Goal: Task Accomplishment & Management: Manage account settings

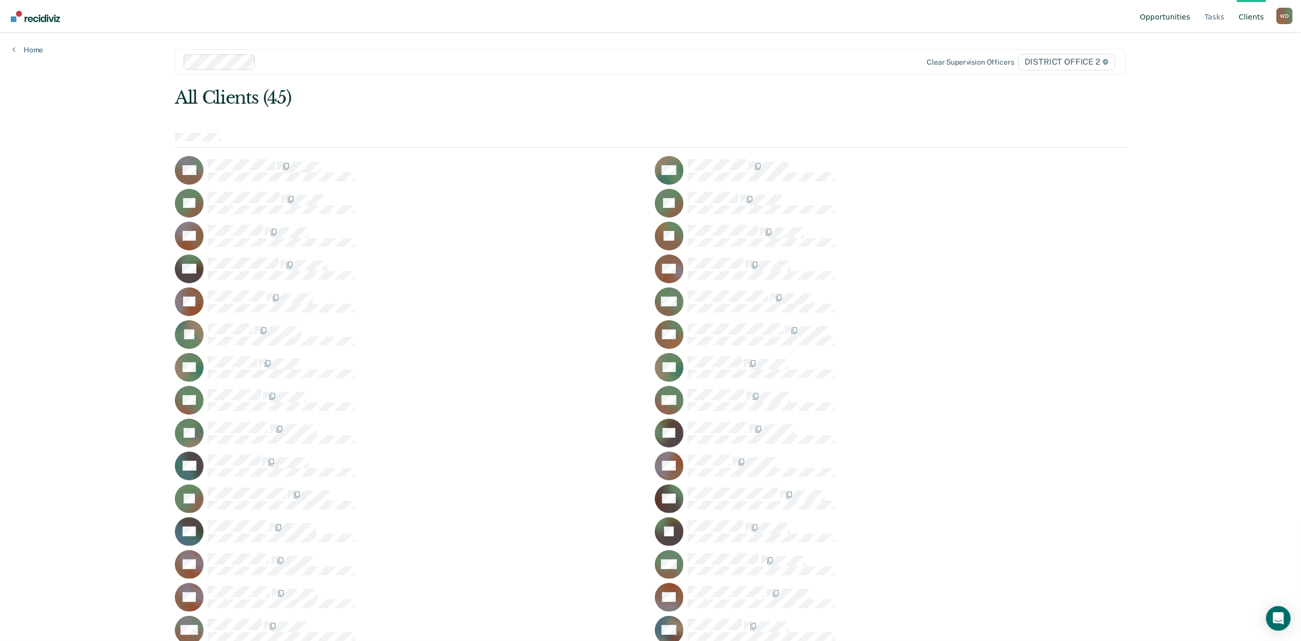
click at [1162, 18] on link "Opportunities" at bounding box center [1165, 16] width 54 height 33
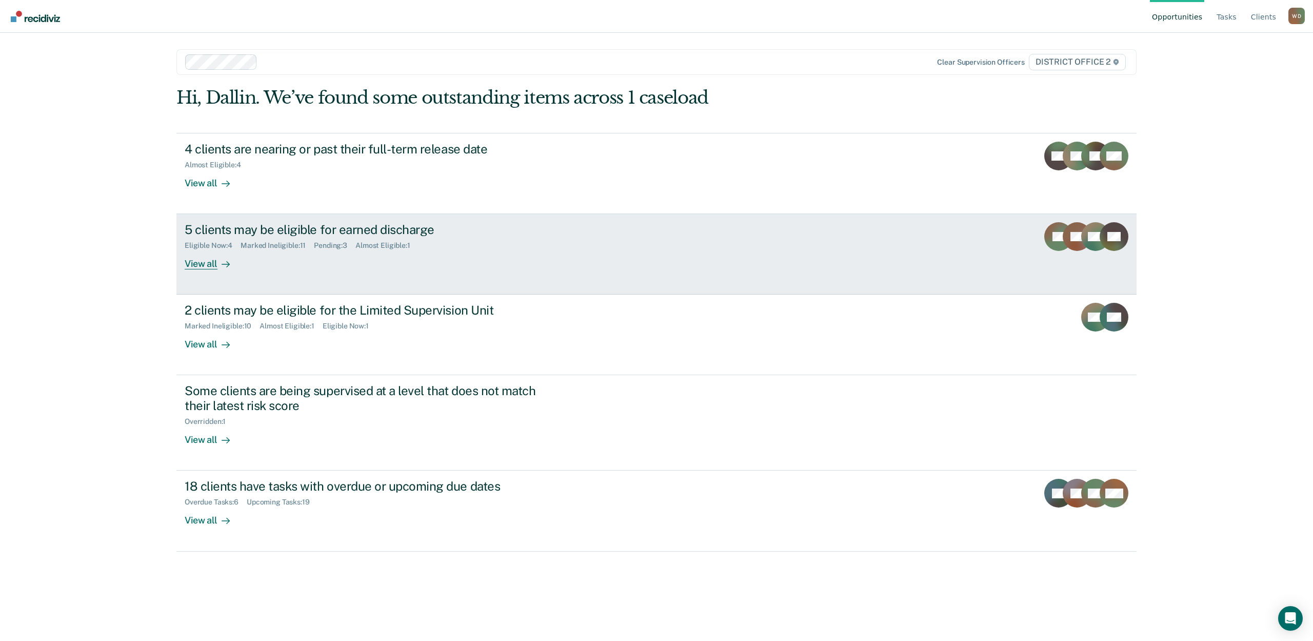
click at [214, 265] on div "View all" at bounding box center [213, 260] width 57 height 20
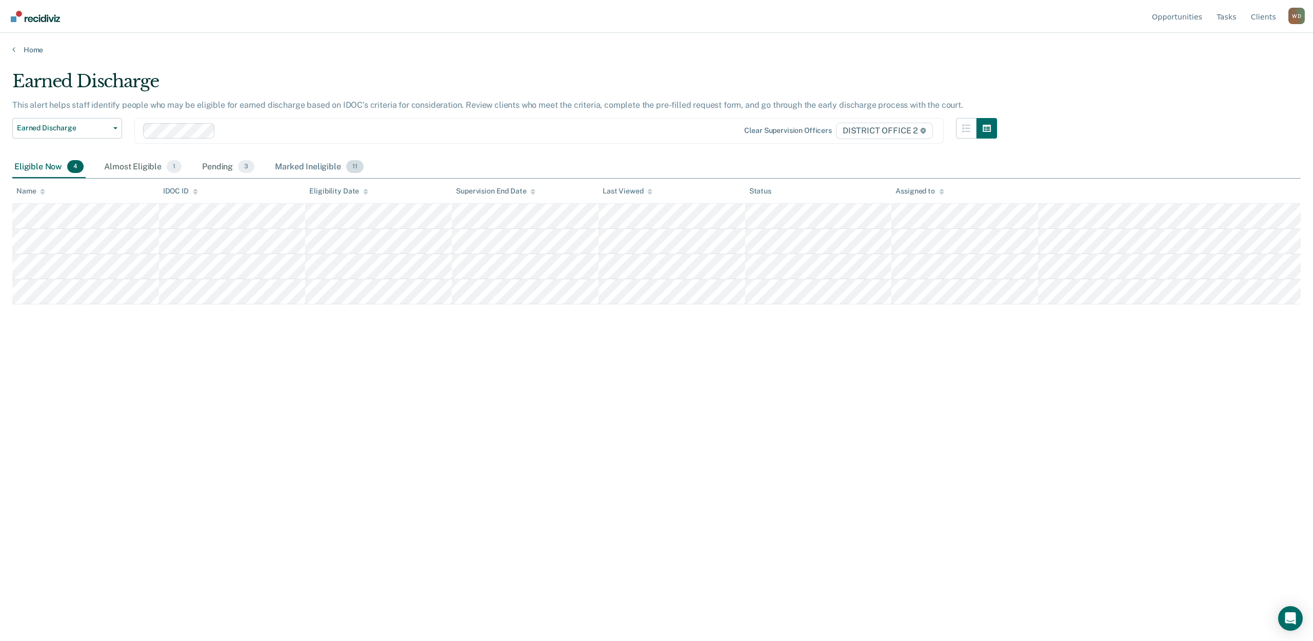
click at [294, 167] on div "Marked Ineligible 11" at bounding box center [319, 167] width 92 height 23
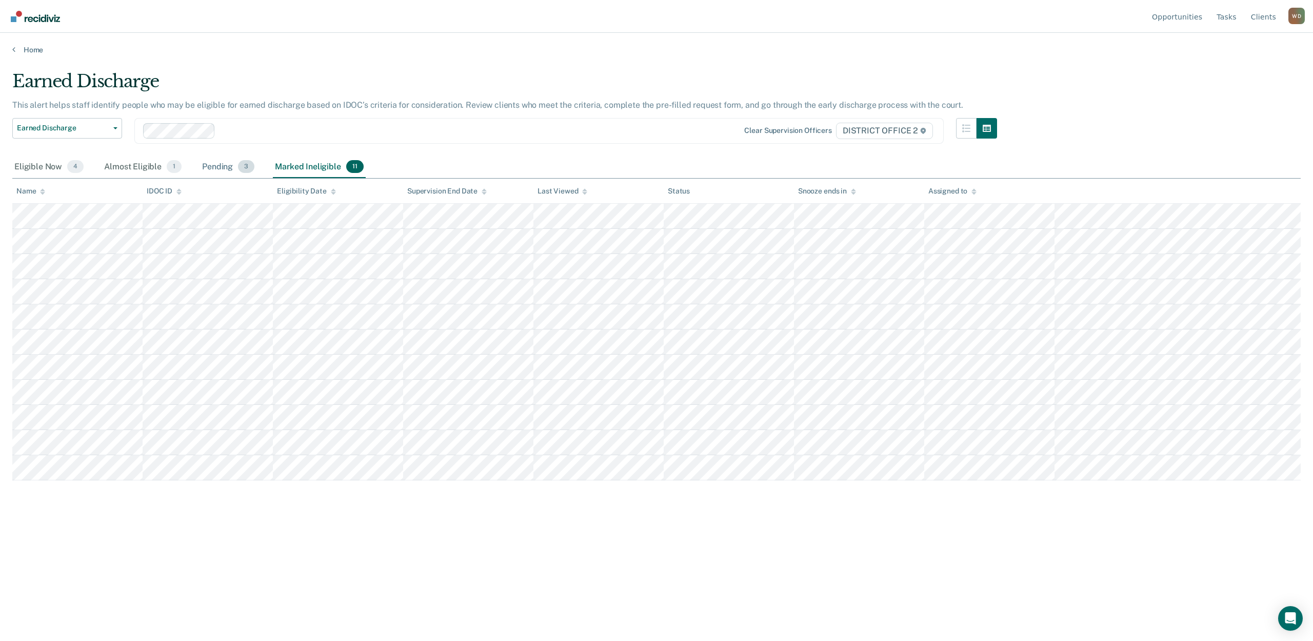
click at [222, 168] on div "Pending 3" at bounding box center [228, 167] width 56 height 23
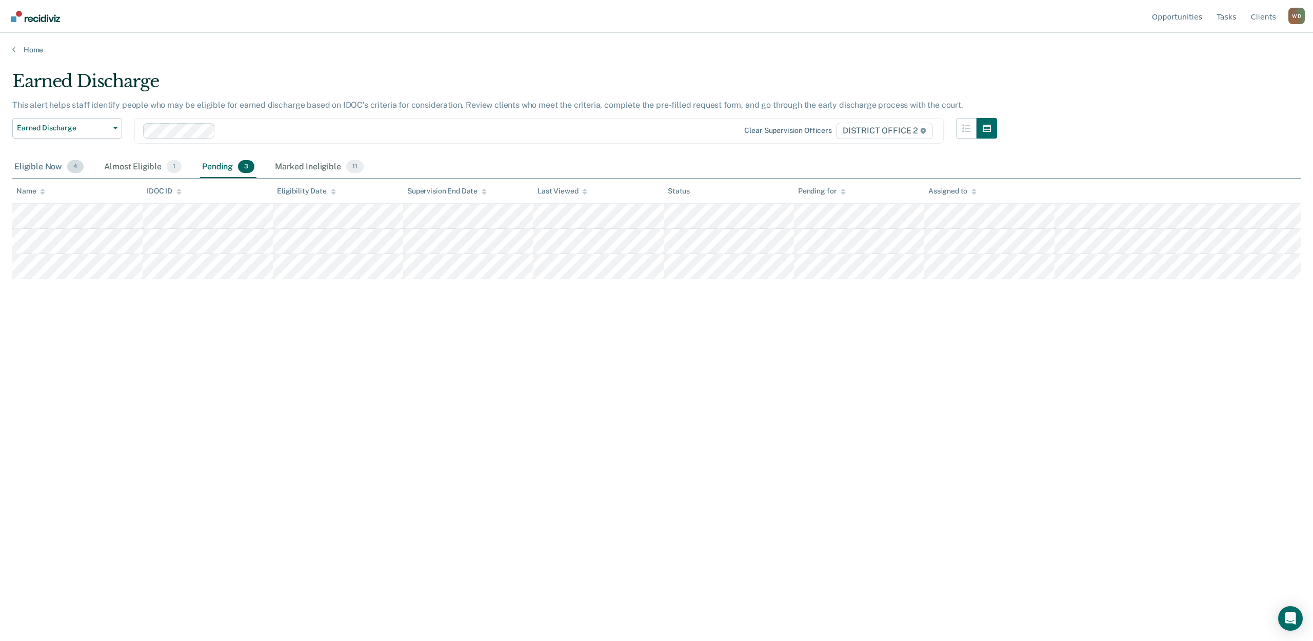
click at [22, 167] on div "Eligible Now 4" at bounding box center [48, 167] width 73 height 23
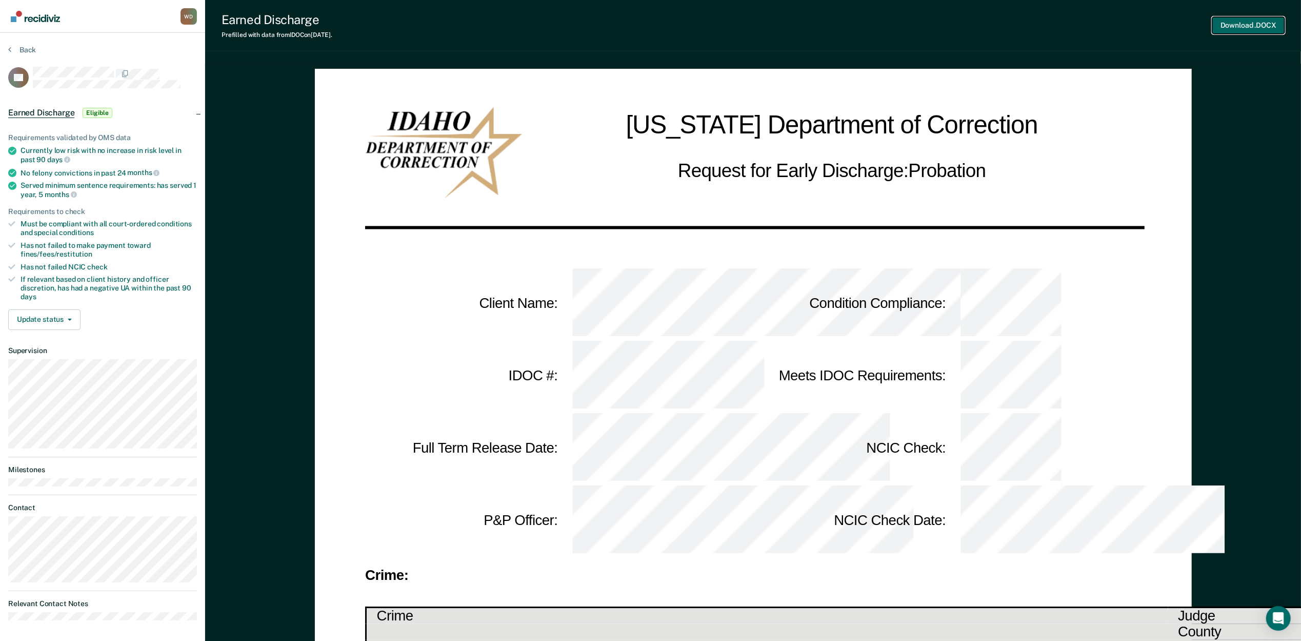
click at [1271, 33] on button "Download .DOCX" at bounding box center [1249, 25] width 72 height 17
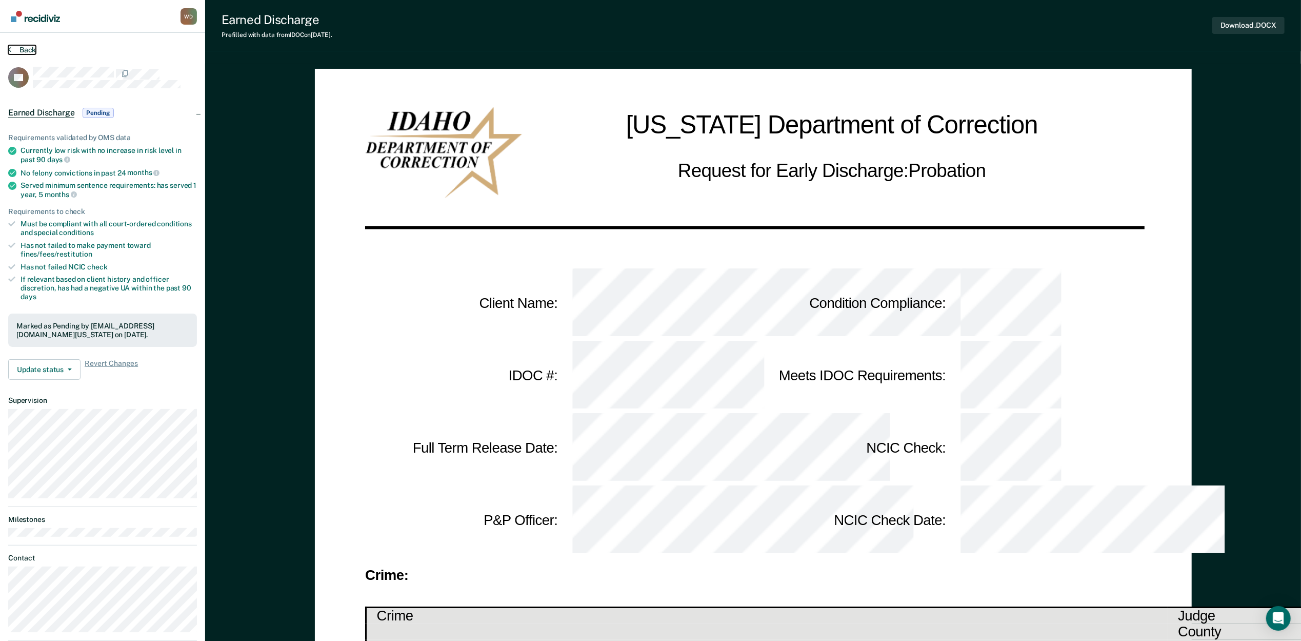
click at [10, 45] on icon at bounding box center [9, 49] width 3 height 8
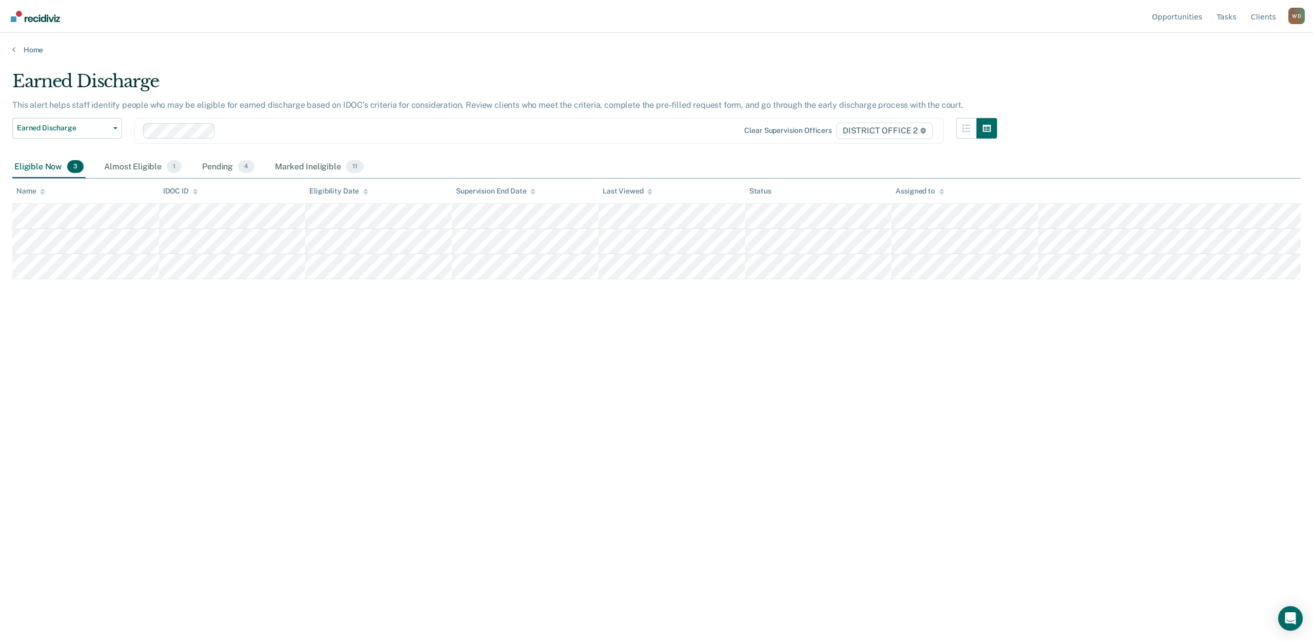
click at [163, 446] on div "Earned Discharge This alert helps staff identify people who may be eligible for…" at bounding box center [656, 317] width 1289 height 493
click at [276, 471] on div "Earned Discharge This alert helps staff identify people who may be eligible for…" at bounding box center [656, 317] width 1289 height 493
click at [125, 163] on div "Almost Eligible 1" at bounding box center [143, 167] width 82 height 23
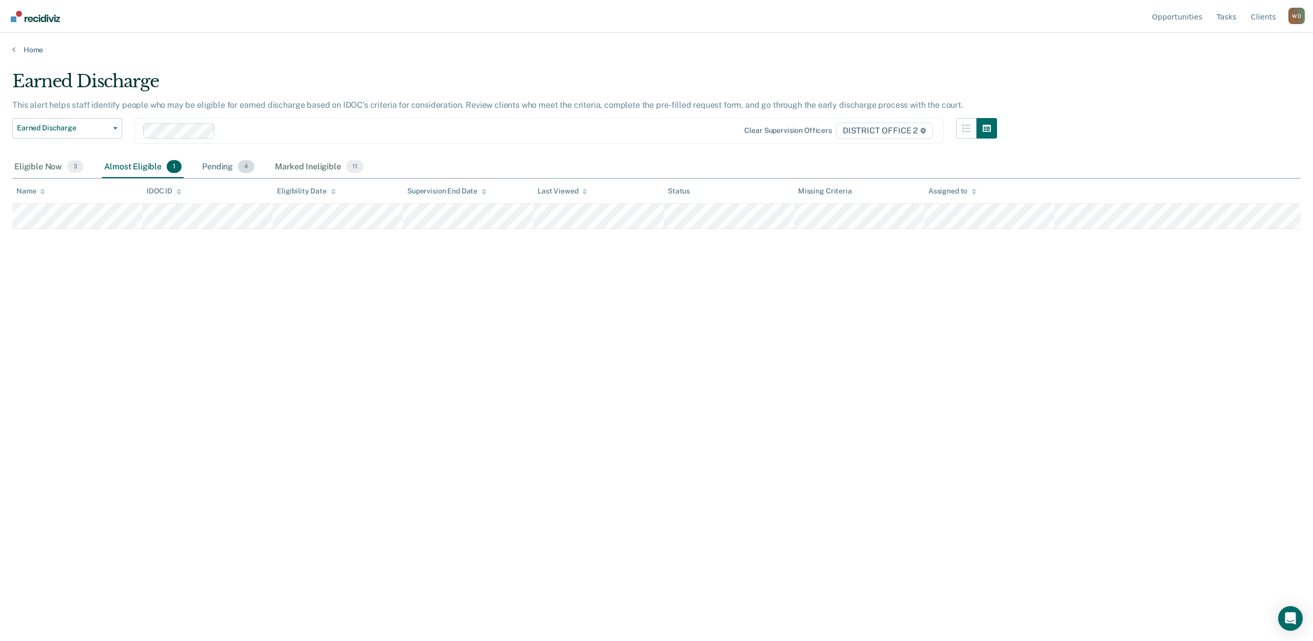
click at [207, 167] on div "Pending 4" at bounding box center [228, 167] width 56 height 23
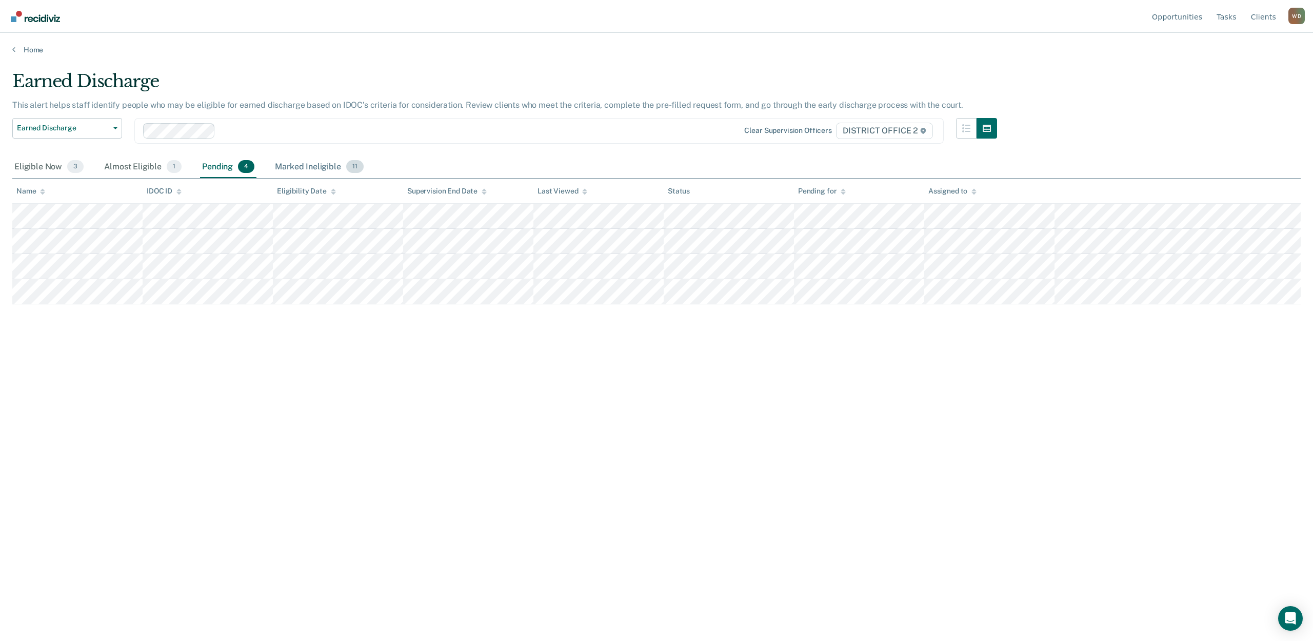
click at [314, 162] on div "Marked Ineligible 11" at bounding box center [319, 167] width 92 height 23
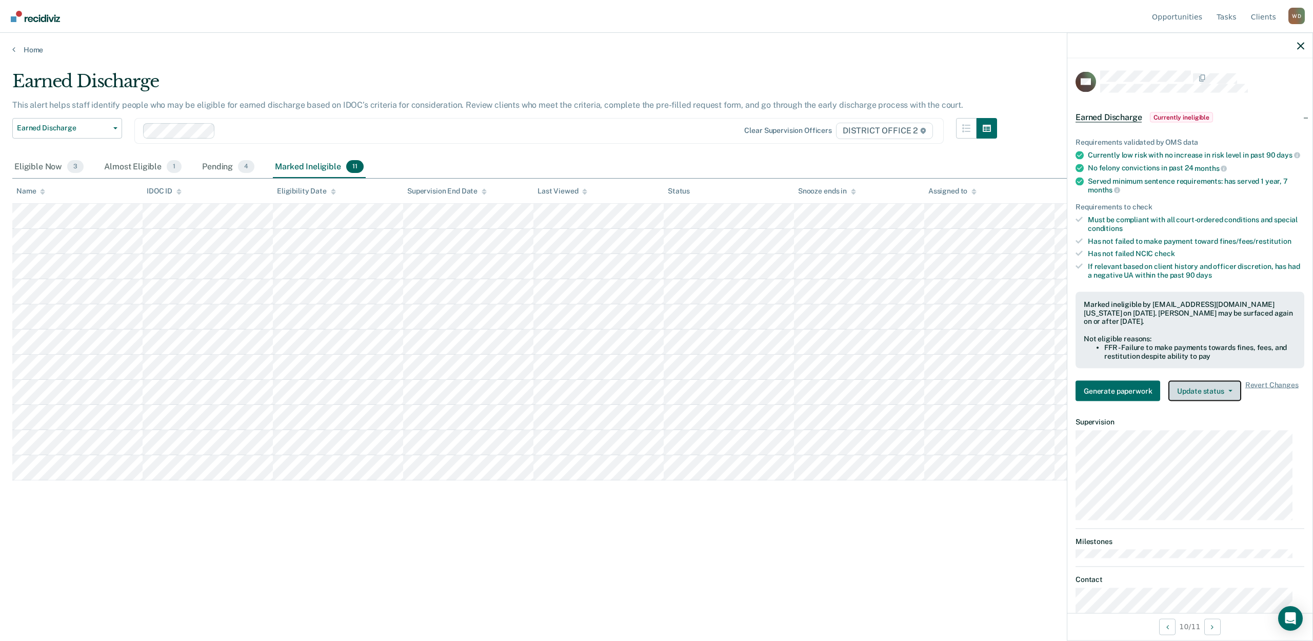
click at [1229, 392] on icon "button" at bounding box center [1231, 391] width 4 height 2
click at [1218, 440] on button "Update Ineligibility" at bounding box center [1218, 432] width 99 height 16
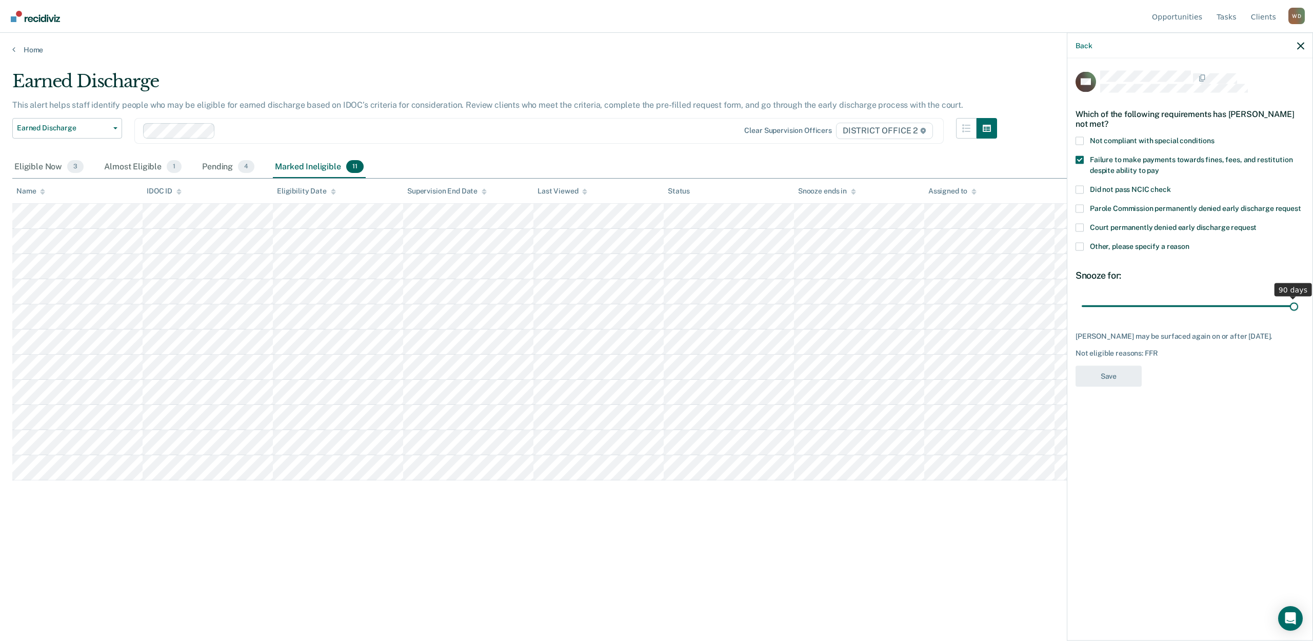
drag, startPoint x: 1293, startPoint y: 308, endPoint x: 1306, endPoint y: 308, distance: 12.8
click at [1298, 308] on input "range" at bounding box center [1190, 306] width 216 height 18
click at [953, 552] on div "Earned Discharge This alert helps staff identify people who may be eligible for…" at bounding box center [656, 317] width 1289 height 493
